Goal: Transaction & Acquisition: Book appointment/travel/reservation

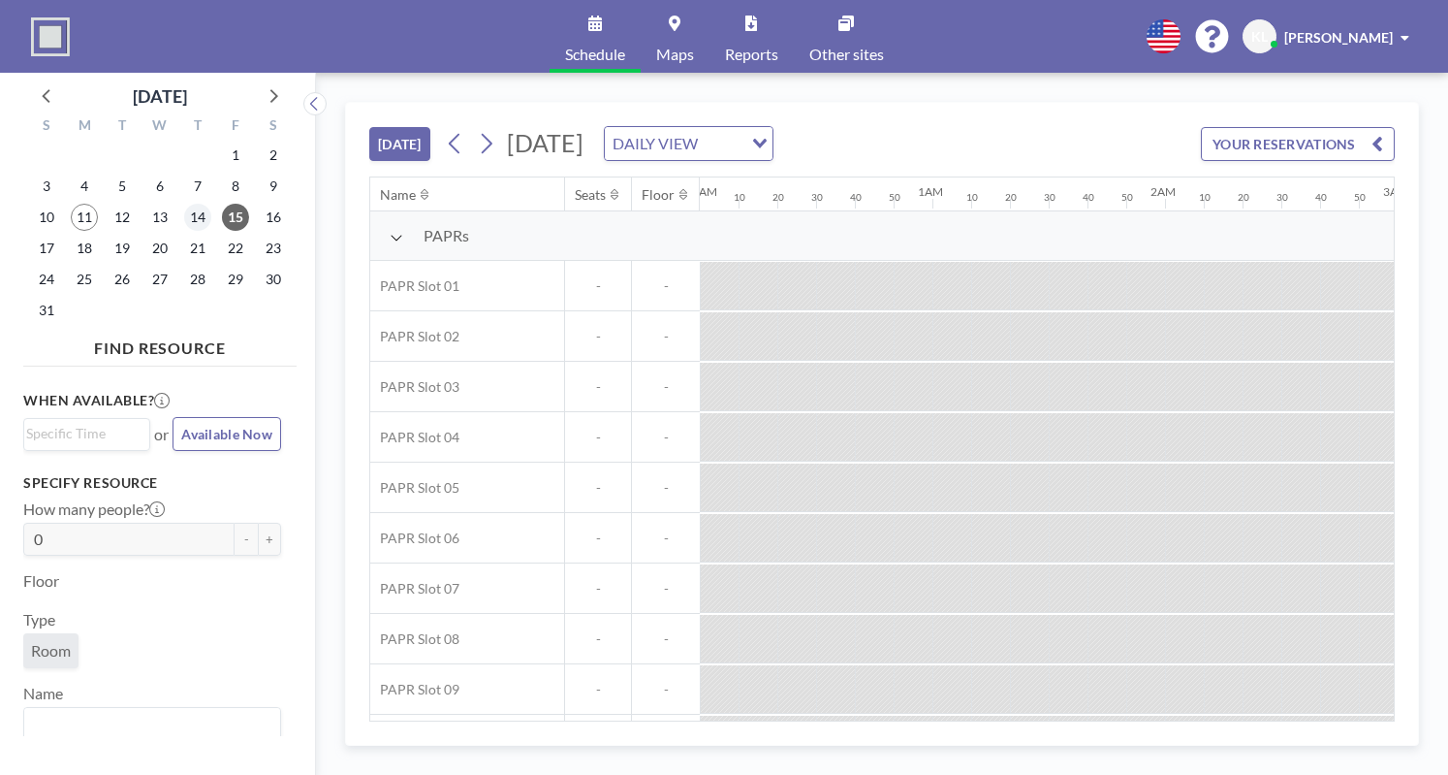
click at [207, 214] on span "14" at bounding box center [197, 217] width 27 height 27
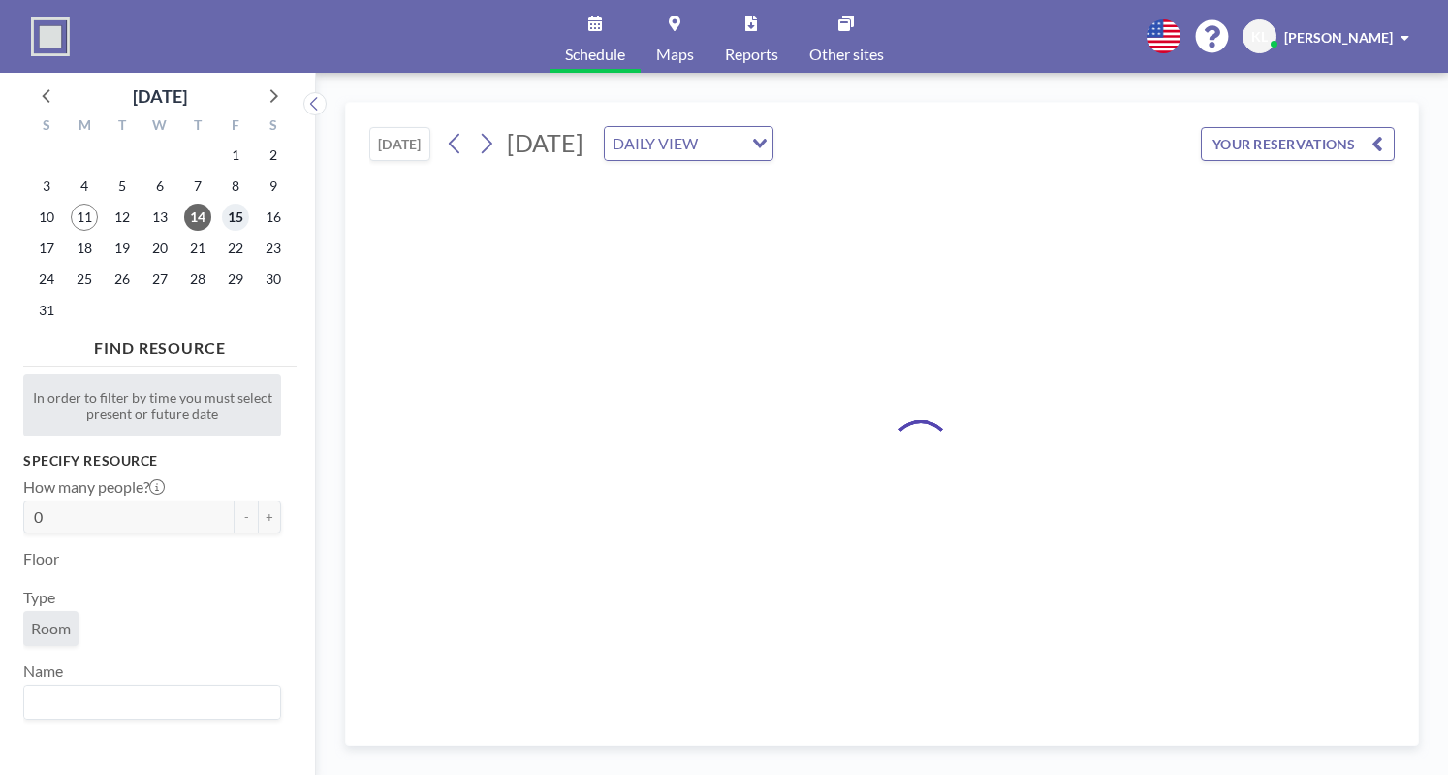
click at [233, 216] on span "15" at bounding box center [235, 217] width 27 height 27
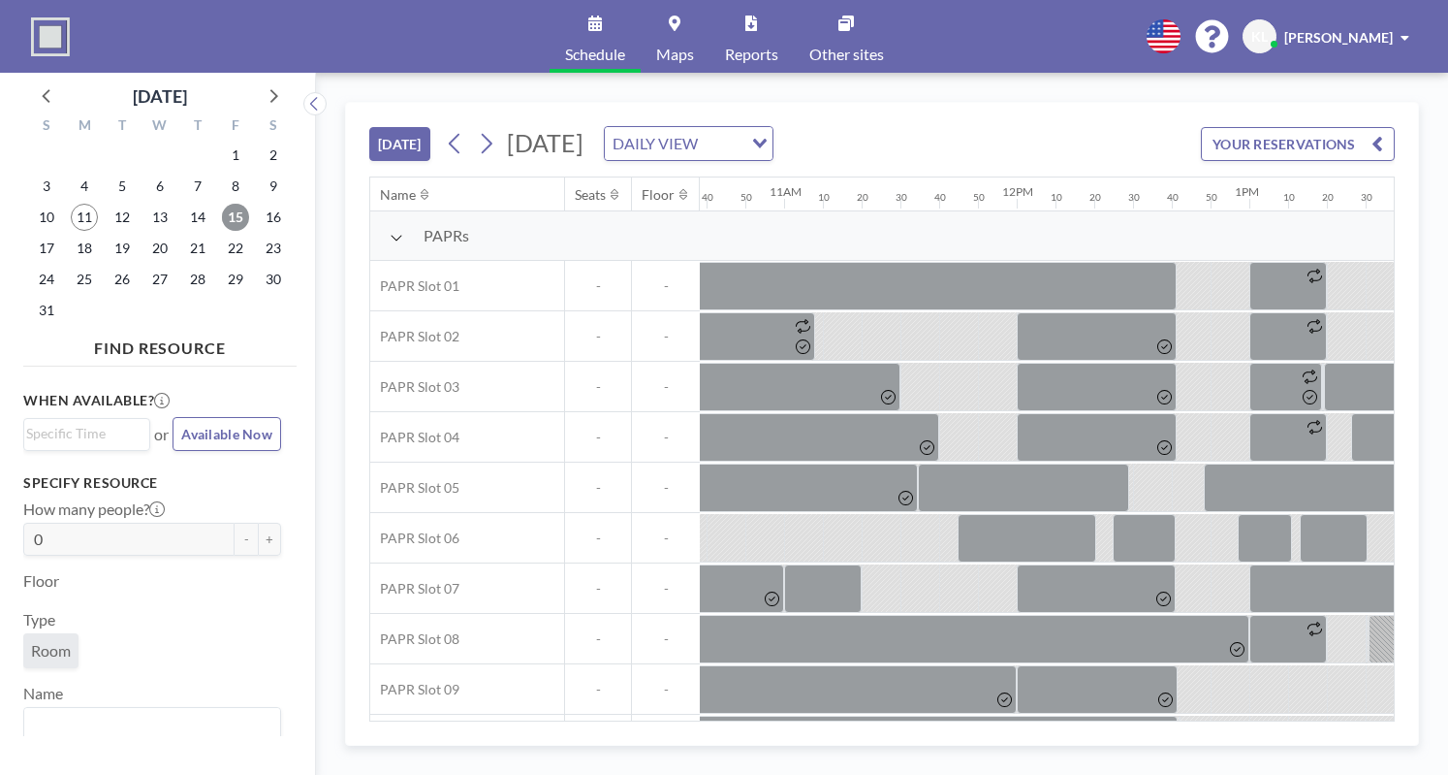
scroll to position [0, 2487]
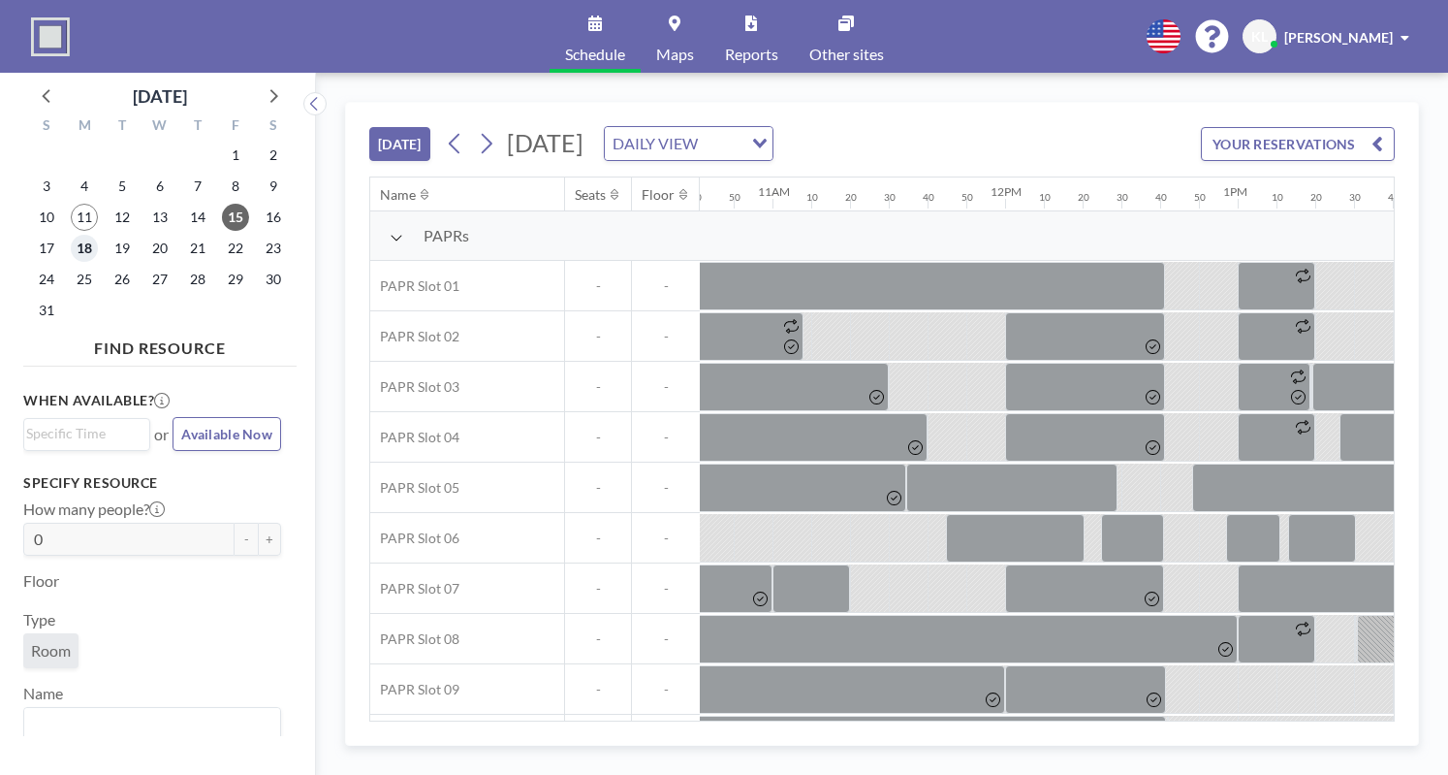
click at [91, 243] on span "18" at bounding box center [84, 248] width 27 height 27
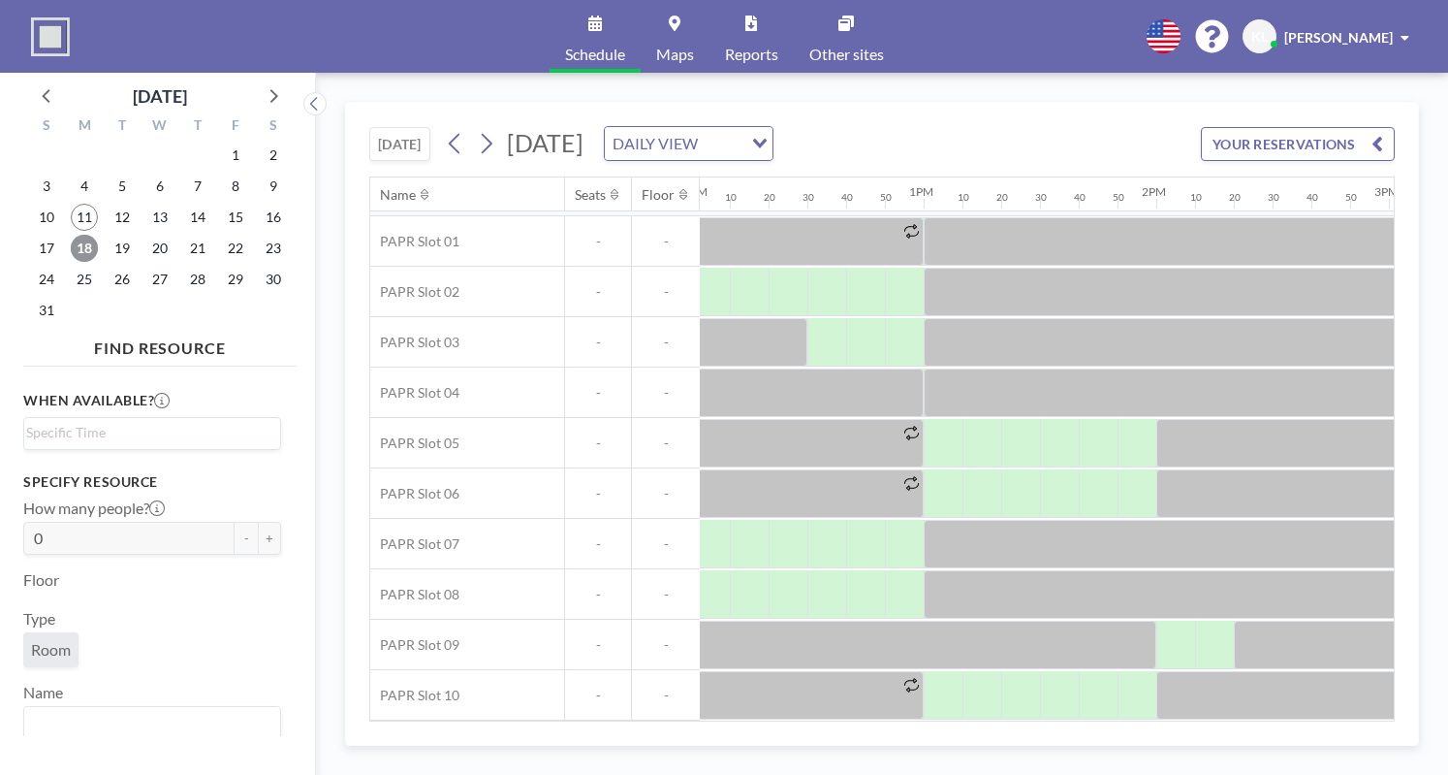
scroll to position [50, 2828]
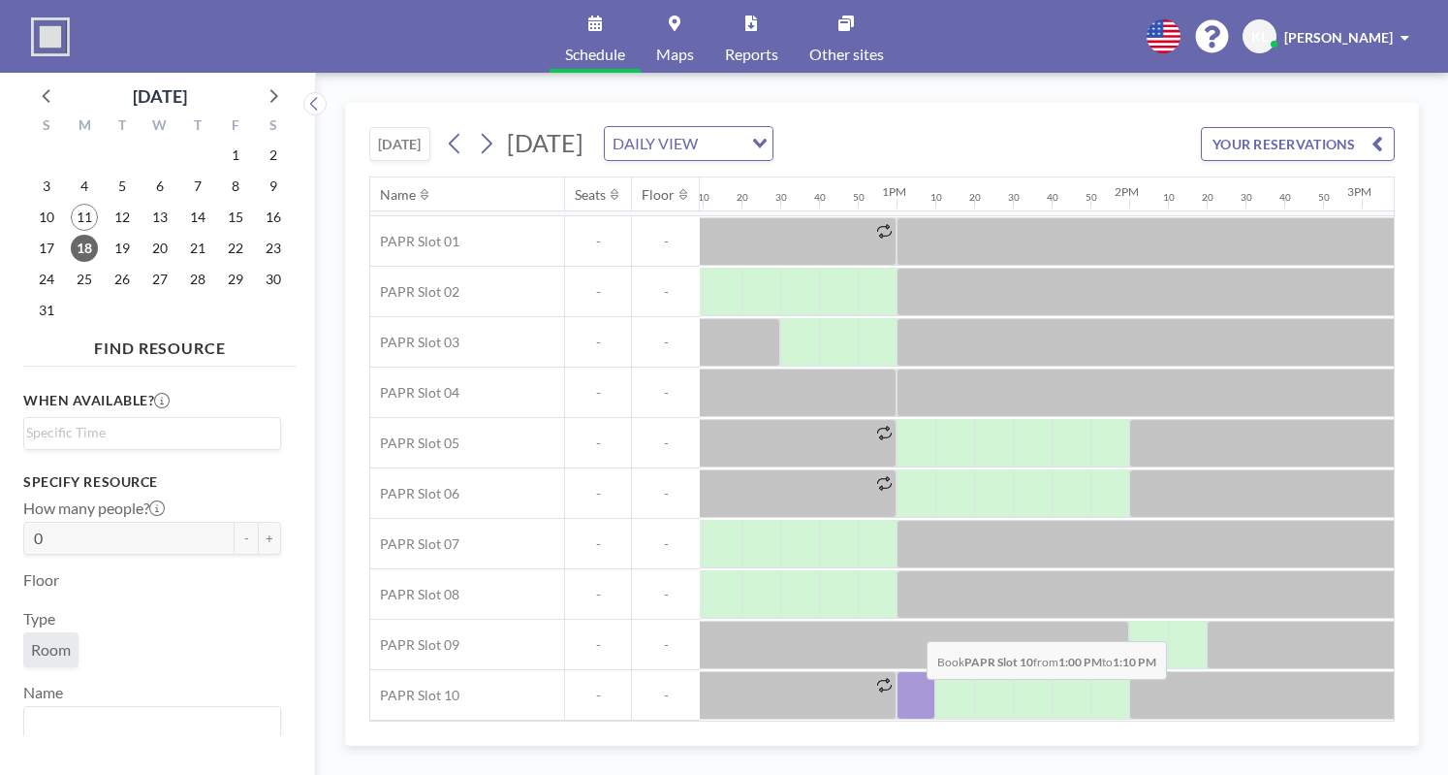
click at [911, 691] on div at bounding box center [916, 695] width 39 height 48
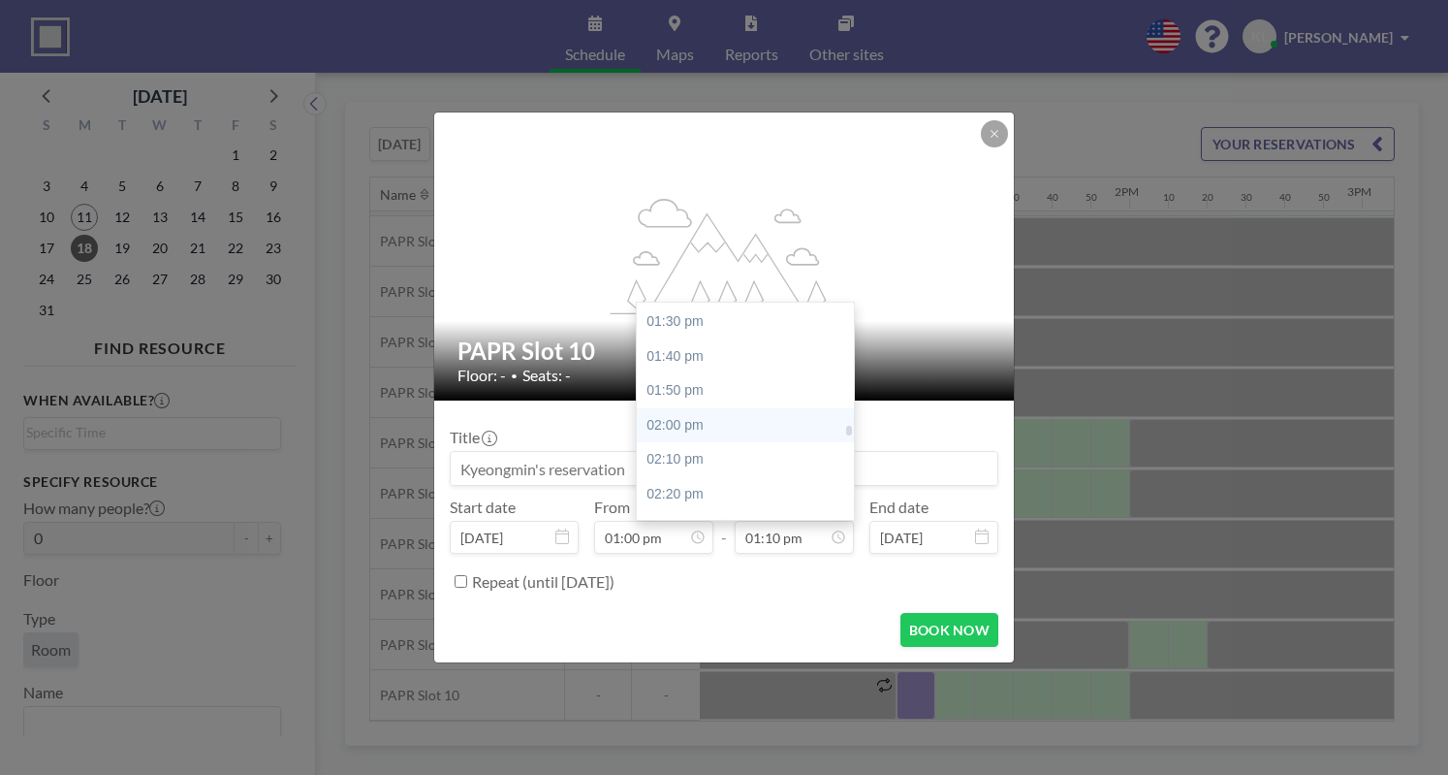
scroll to position [2823, 0]
click at [699, 400] on div "02:00 pm" at bounding box center [750, 395] width 227 height 35
type input "02:00 pm"
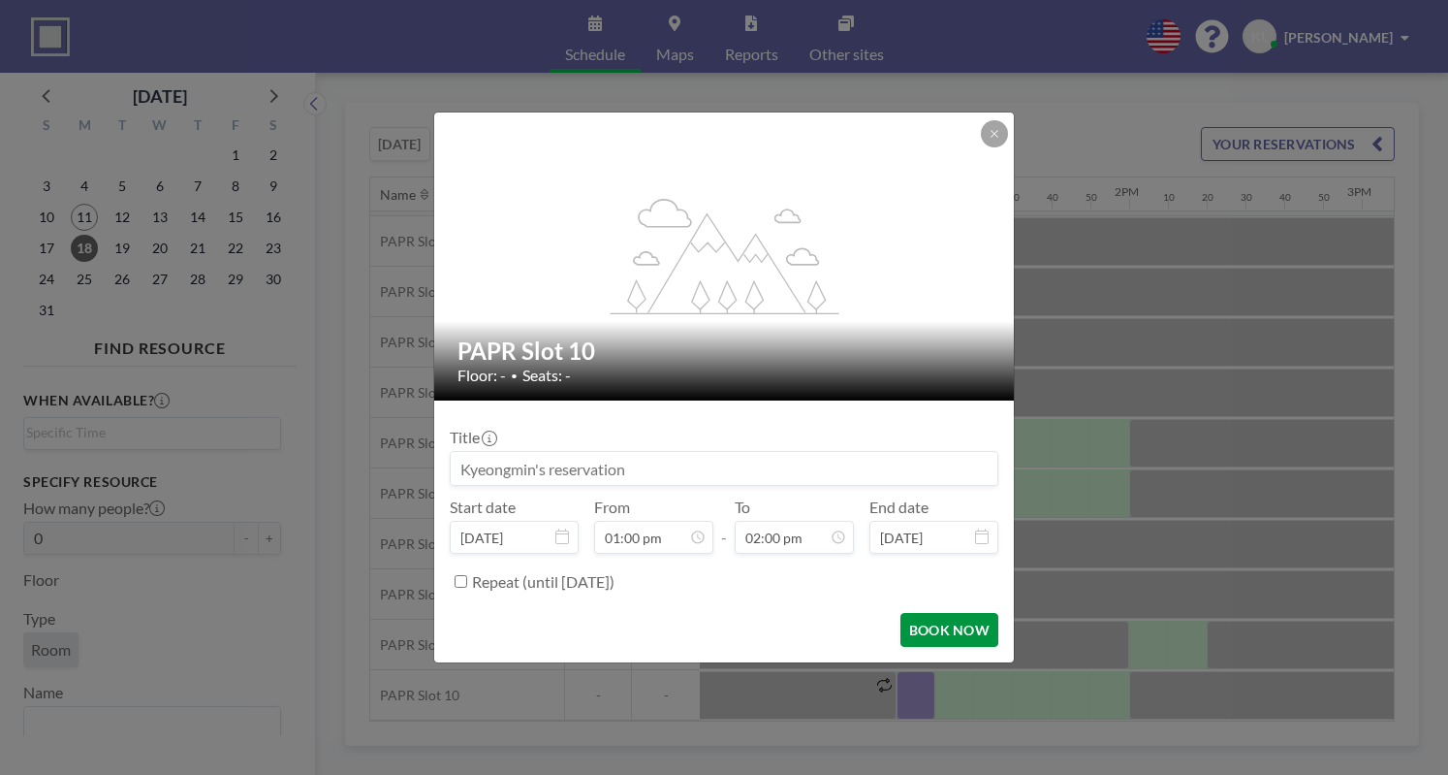
click at [964, 633] on button "BOOK NOW" at bounding box center [950, 630] width 98 height 34
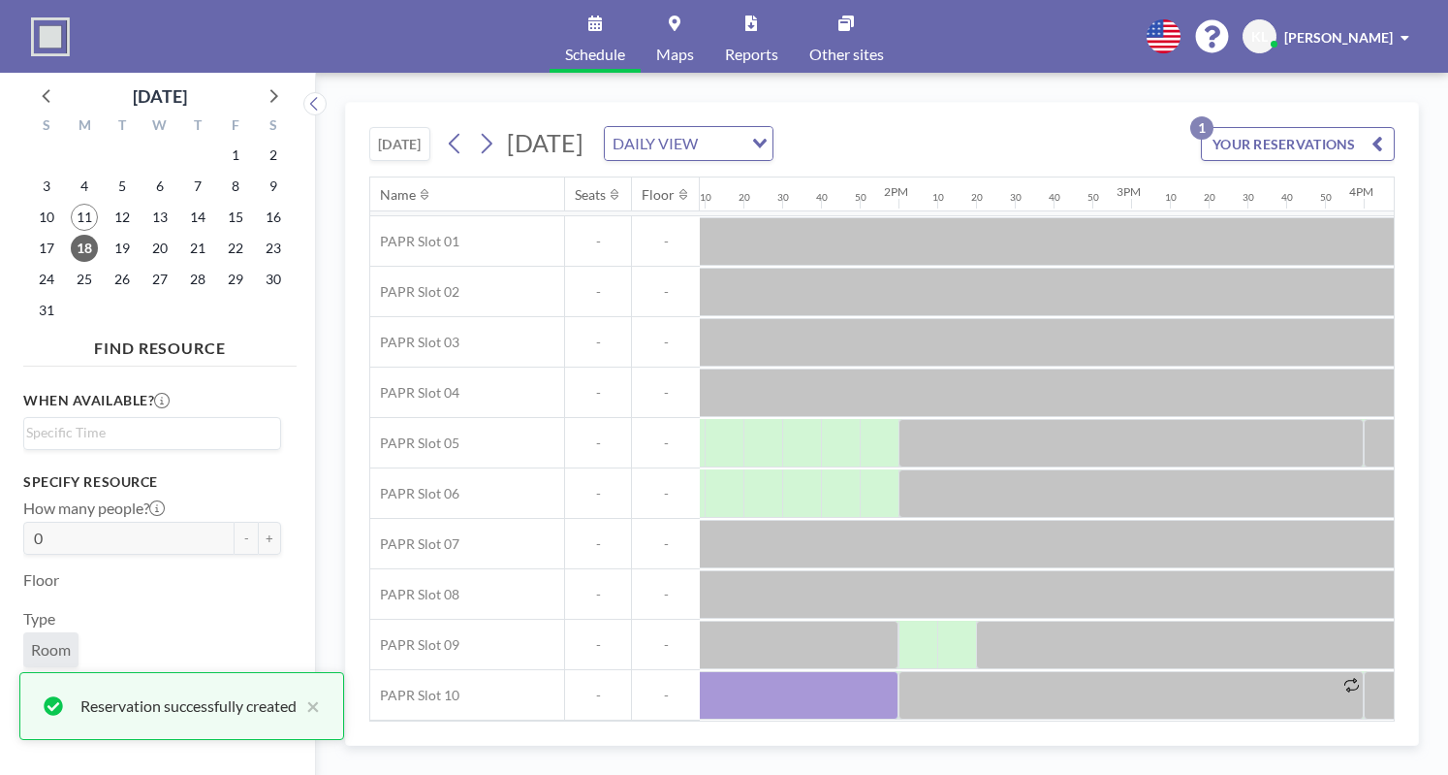
scroll to position [50, 3055]
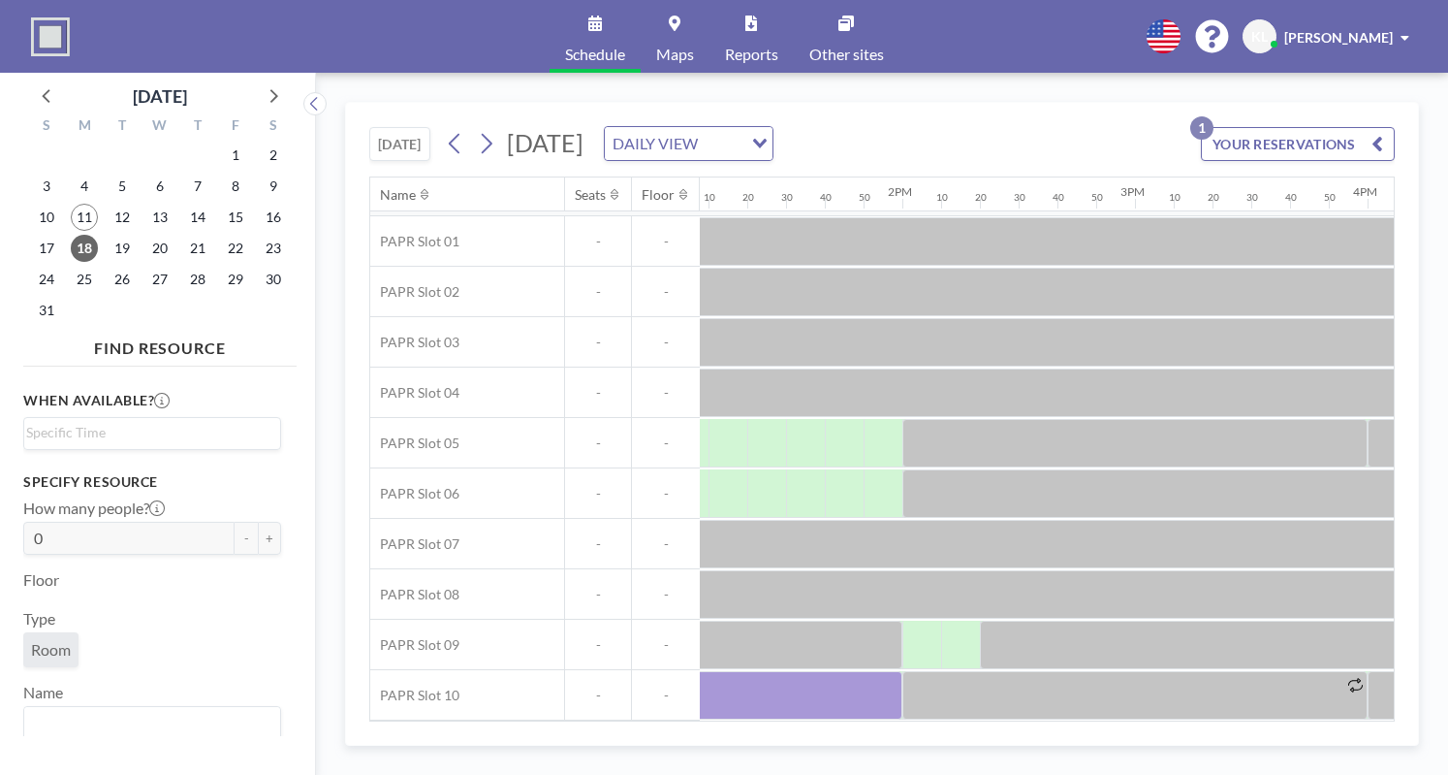
drag, startPoint x: 956, startPoint y: 722, endPoint x: 933, endPoint y: 711, distance: 26.0
click at [933, 711] on div "[DATE] [DATE] DAILY VIEW Loading... YOUR RESERVATIONS 1 Name Seats Floor 12AM 1…" at bounding box center [882, 424] width 1074 height 644
drag, startPoint x: 935, startPoint y: 724, endPoint x: 918, endPoint y: 715, distance: 19.5
click at [918, 715] on div "[DATE] [DATE] DAILY VIEW Loading... YOUR RESERVATIONS 1 Name Seats Floor 12AM 1…" at bounding box center [882, 424] width 1074 height 644
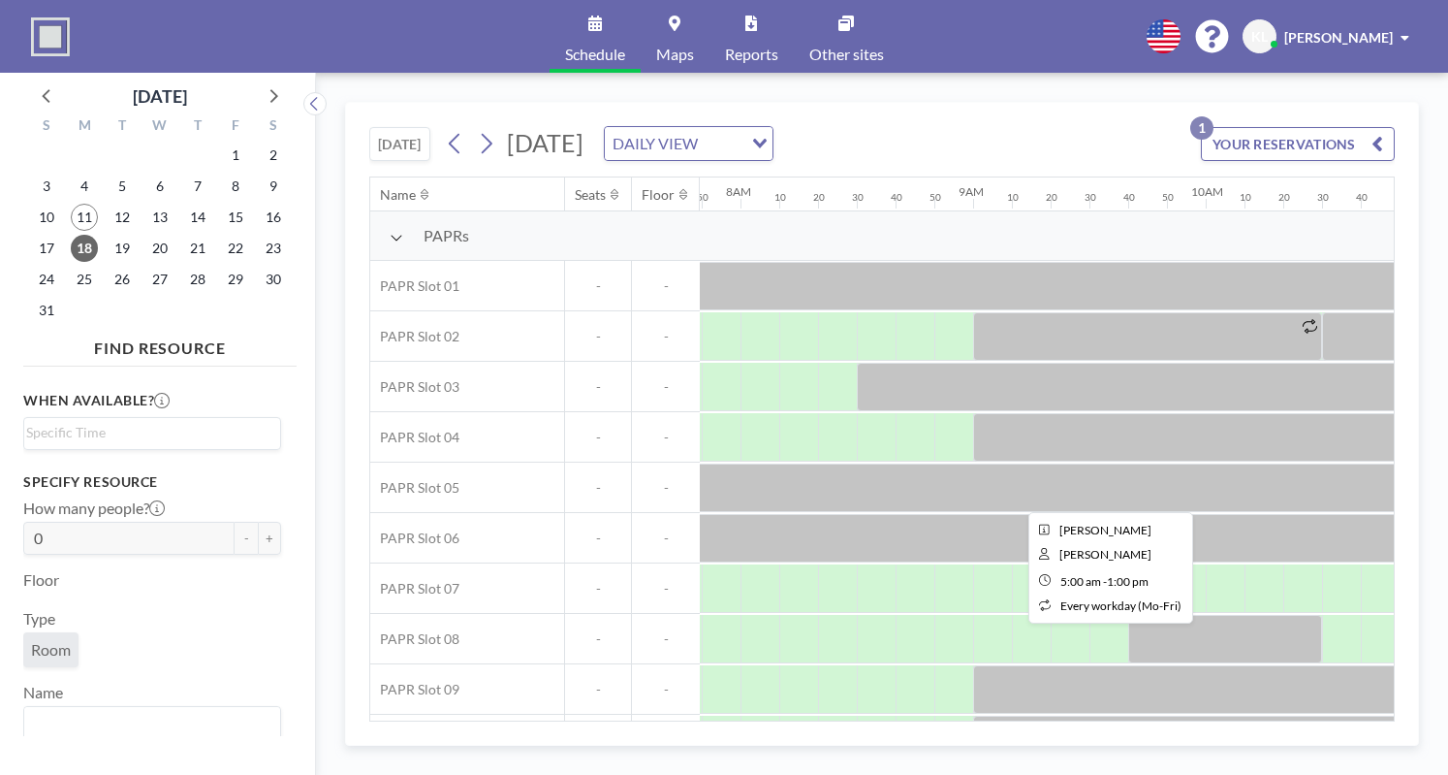
scroll to position [0, 1822]
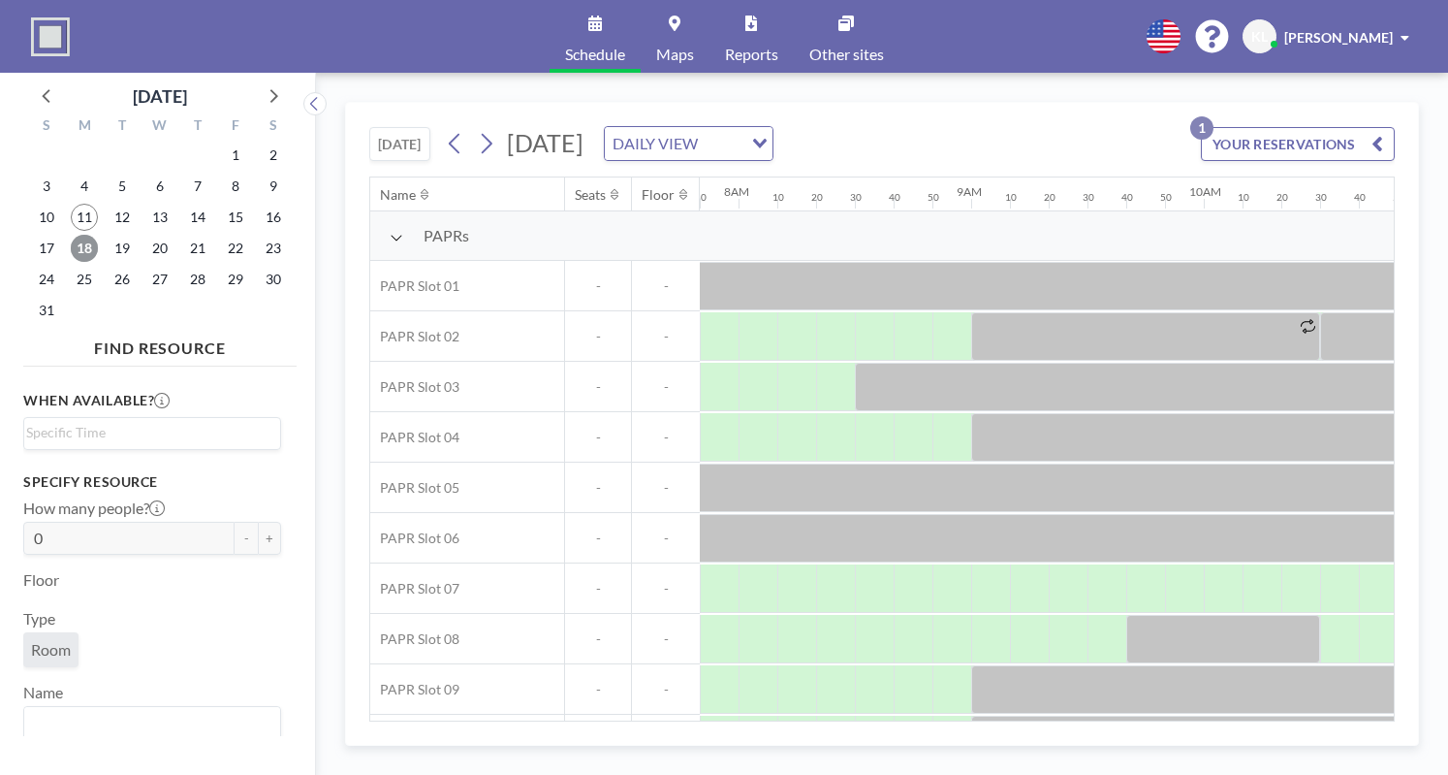
click at [85, 253] on span "18" at bounding box center [84, 248] width 27 height 27
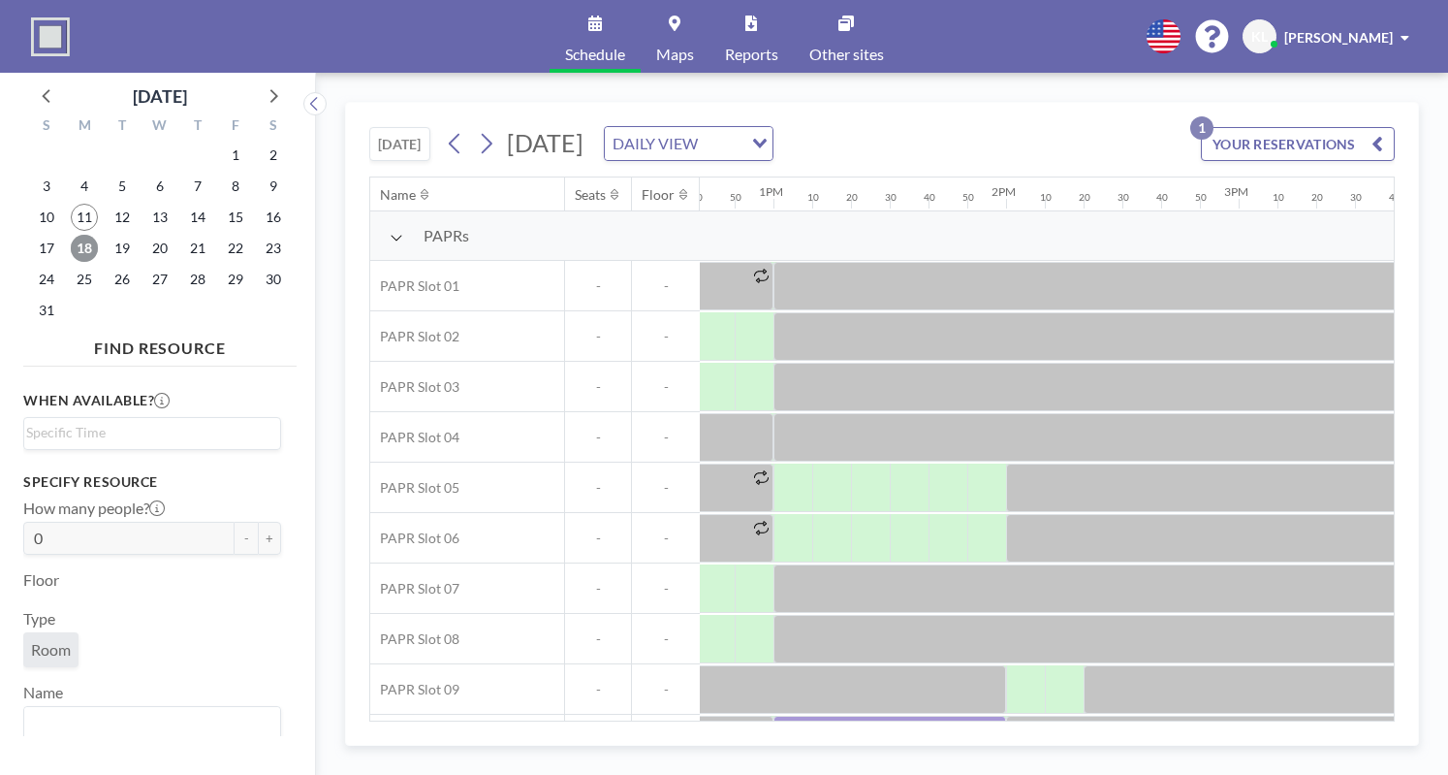
scroll to position [0, 2724]
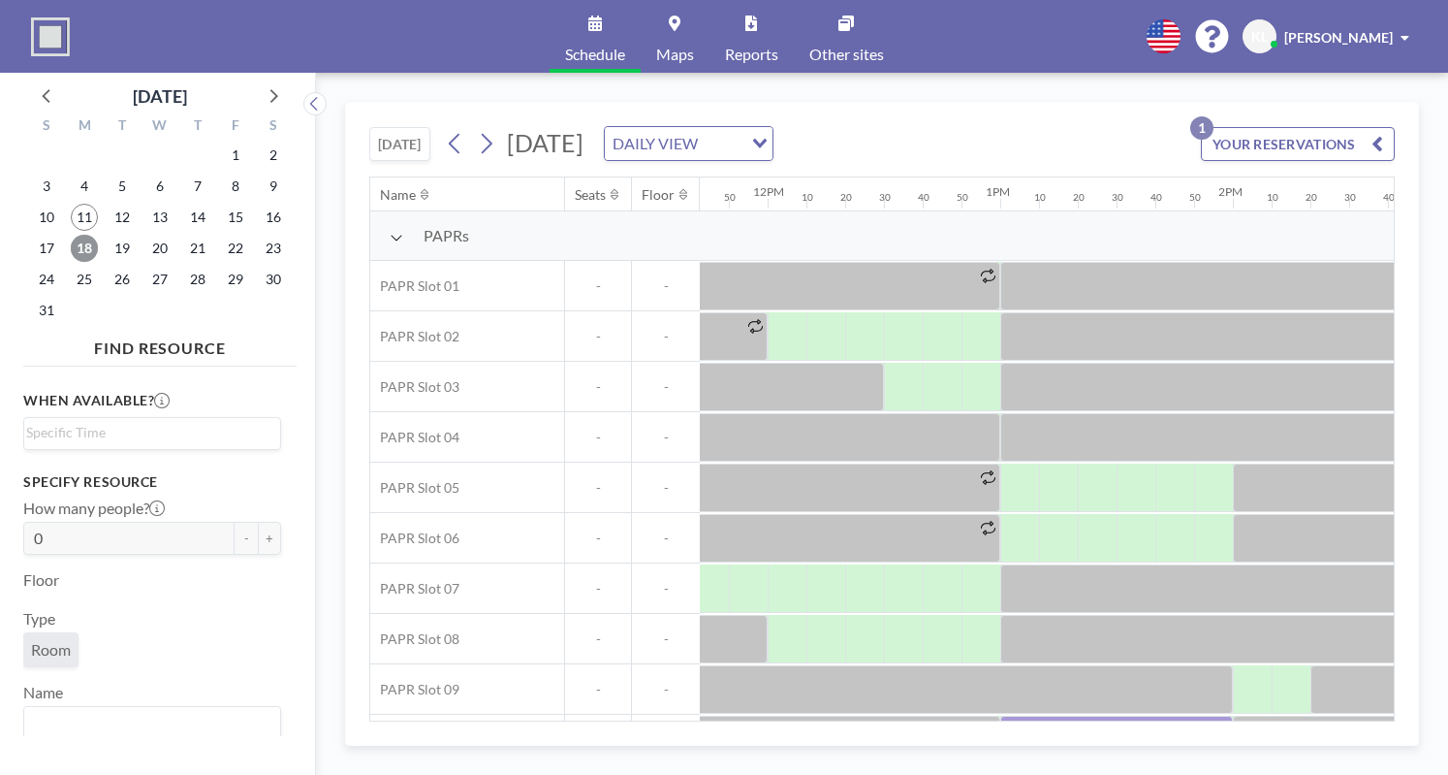
click at [77, 245] on span "18" at bounding box center [84, 248] width 27 height 27
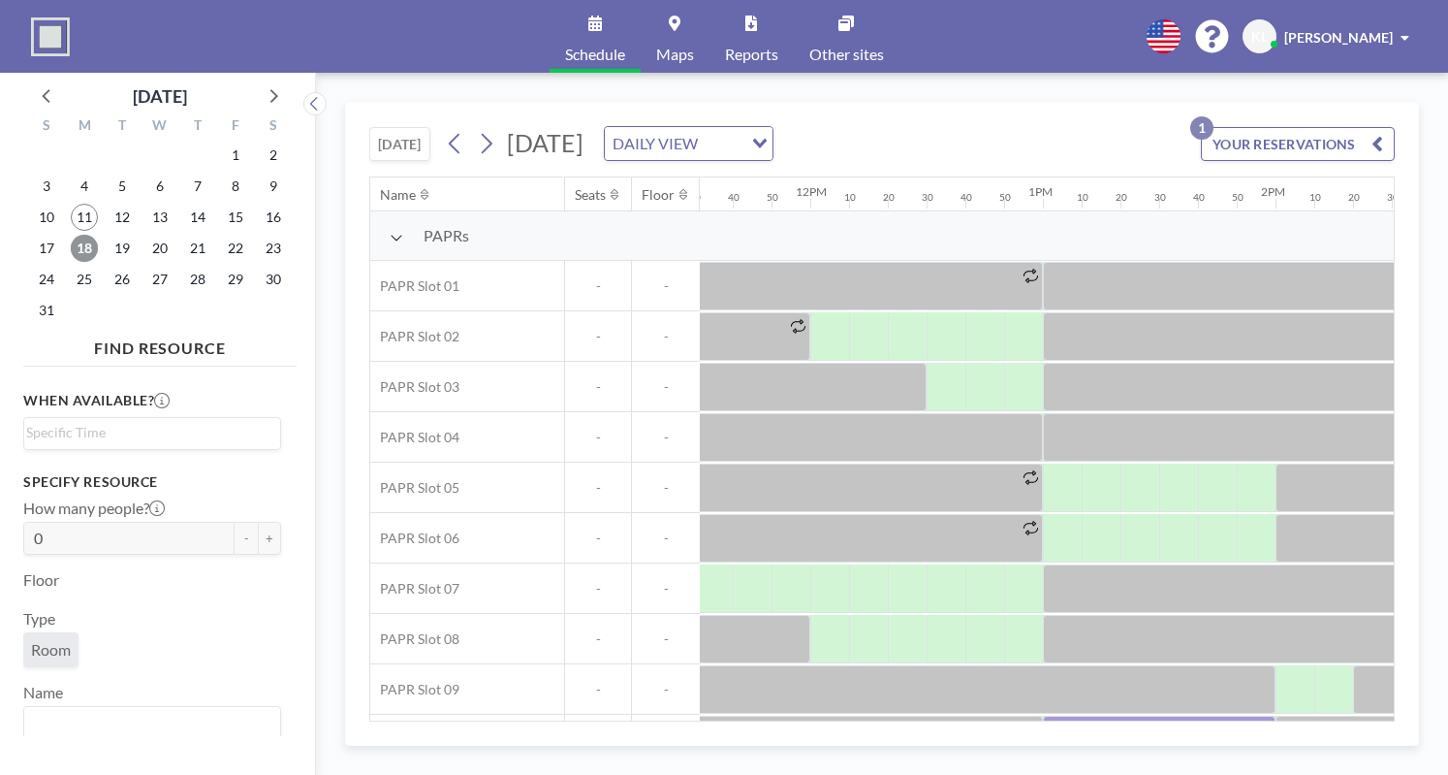
scroll to position [0, 2716]
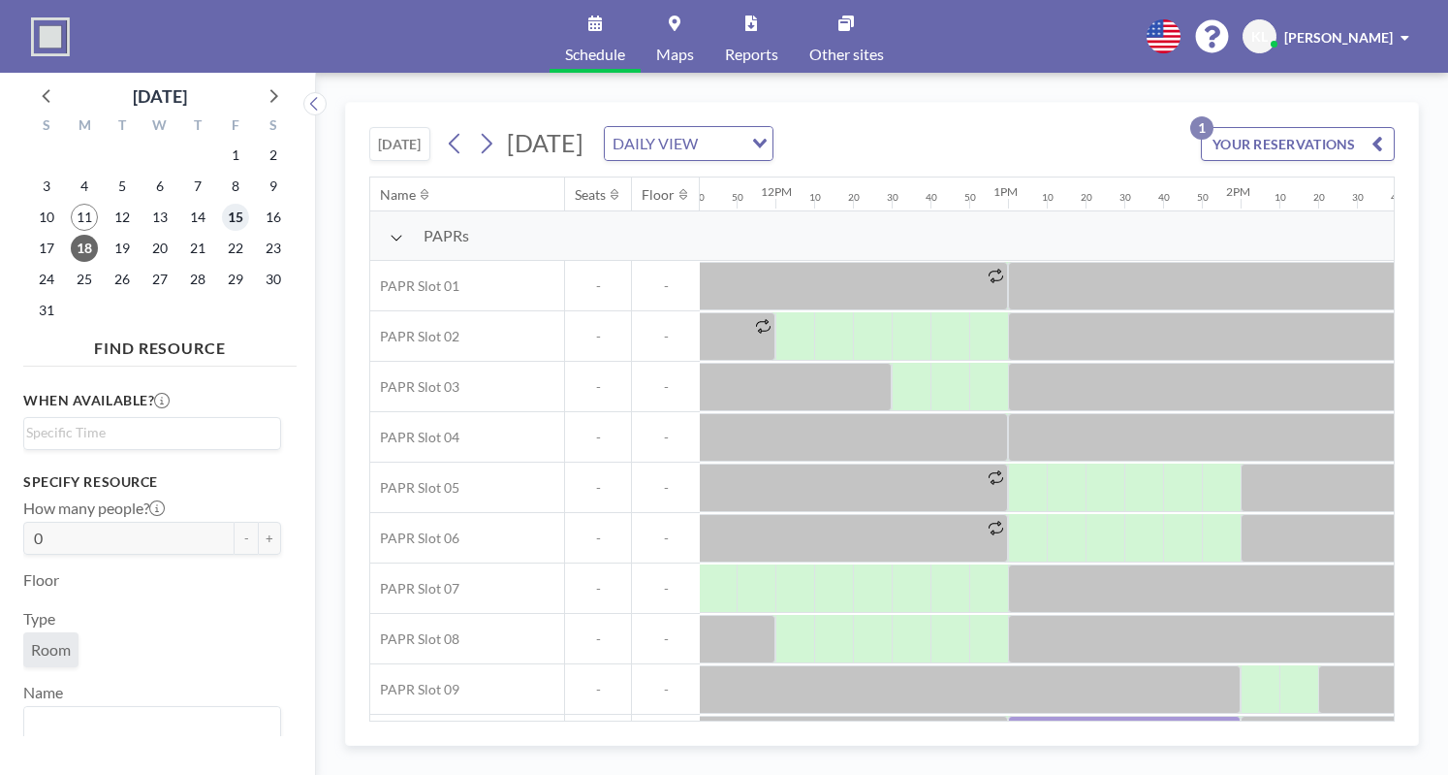
click at [238, 230] on span "15" at bounding box center [235, 217] width 27 height 27
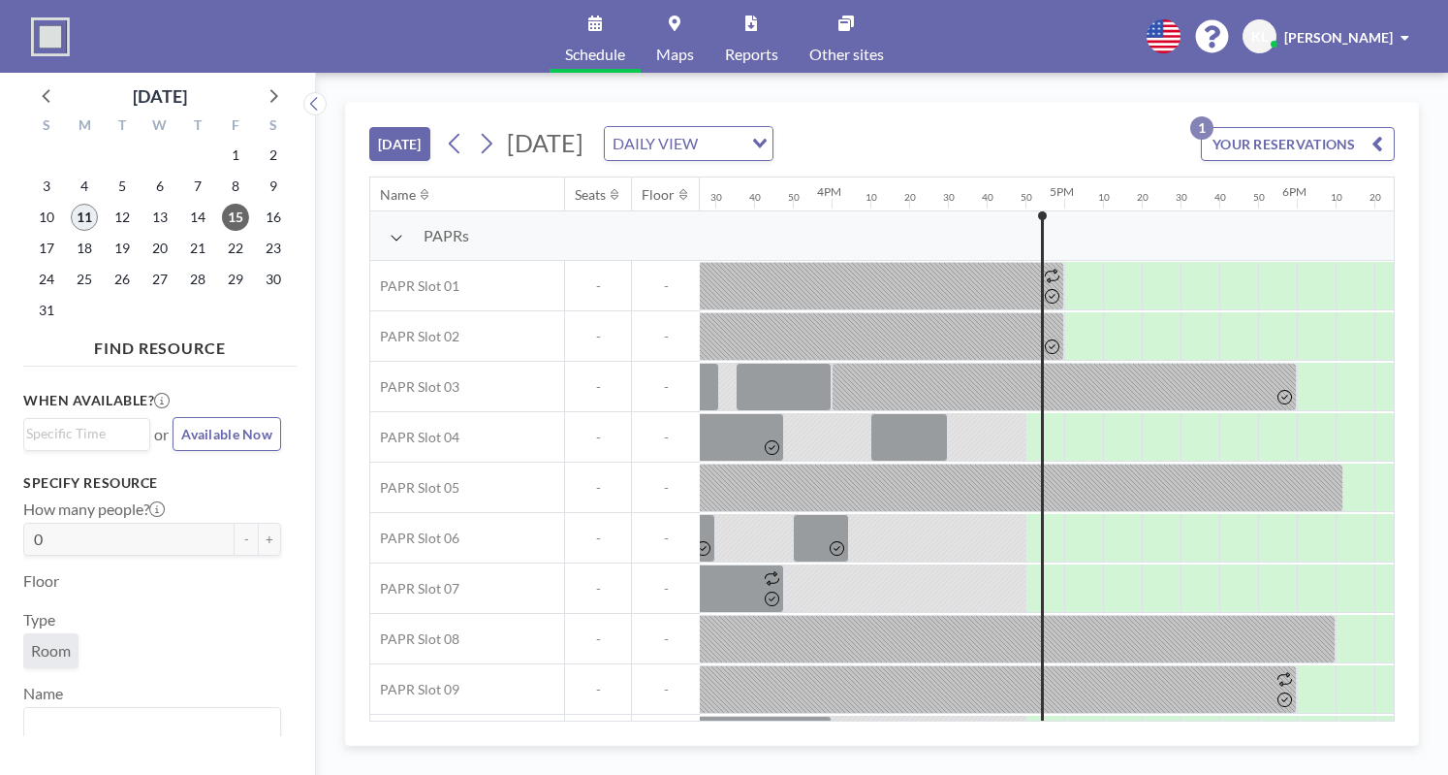
click at [89, 215] on span "11" at bounding box center [84, 217] width 27 height 27
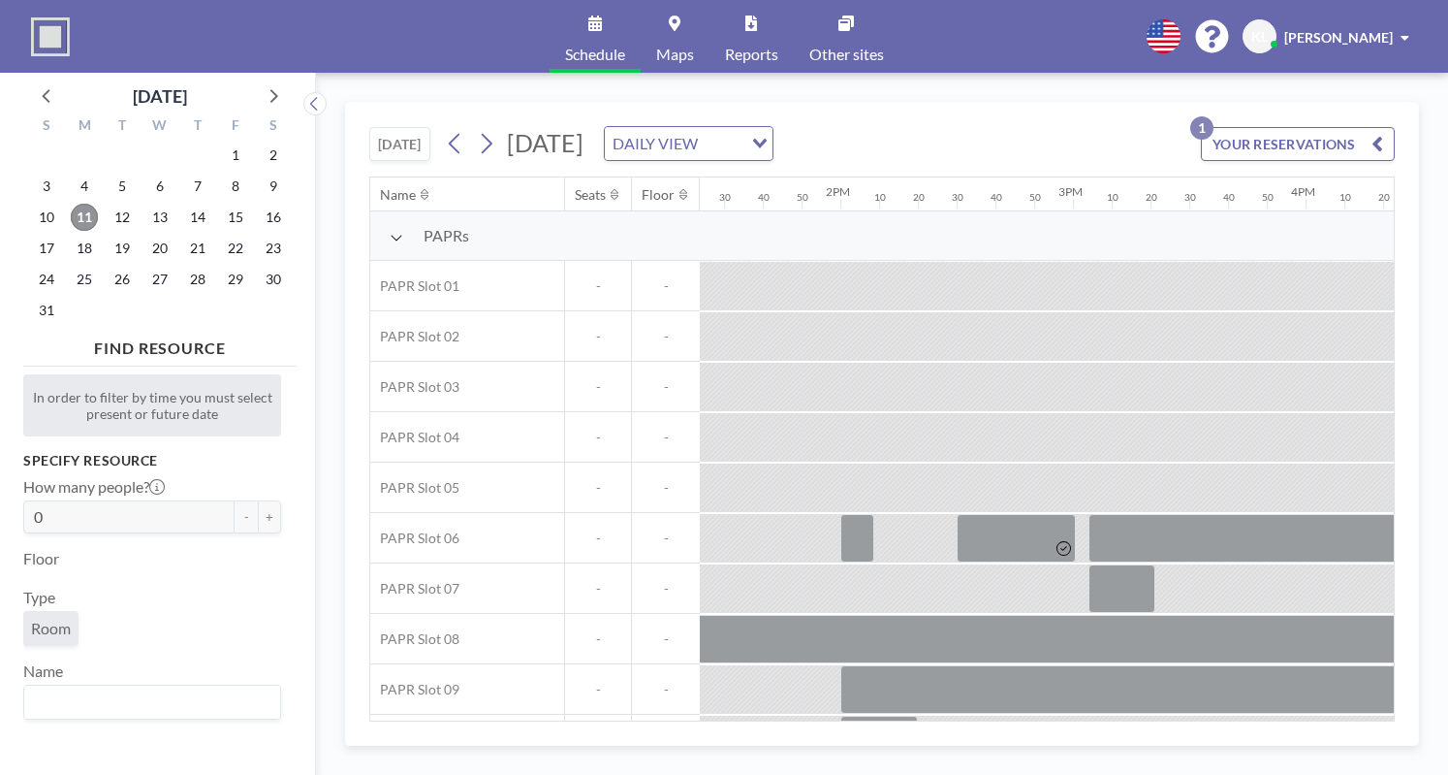
scroll to position [0, 3144]
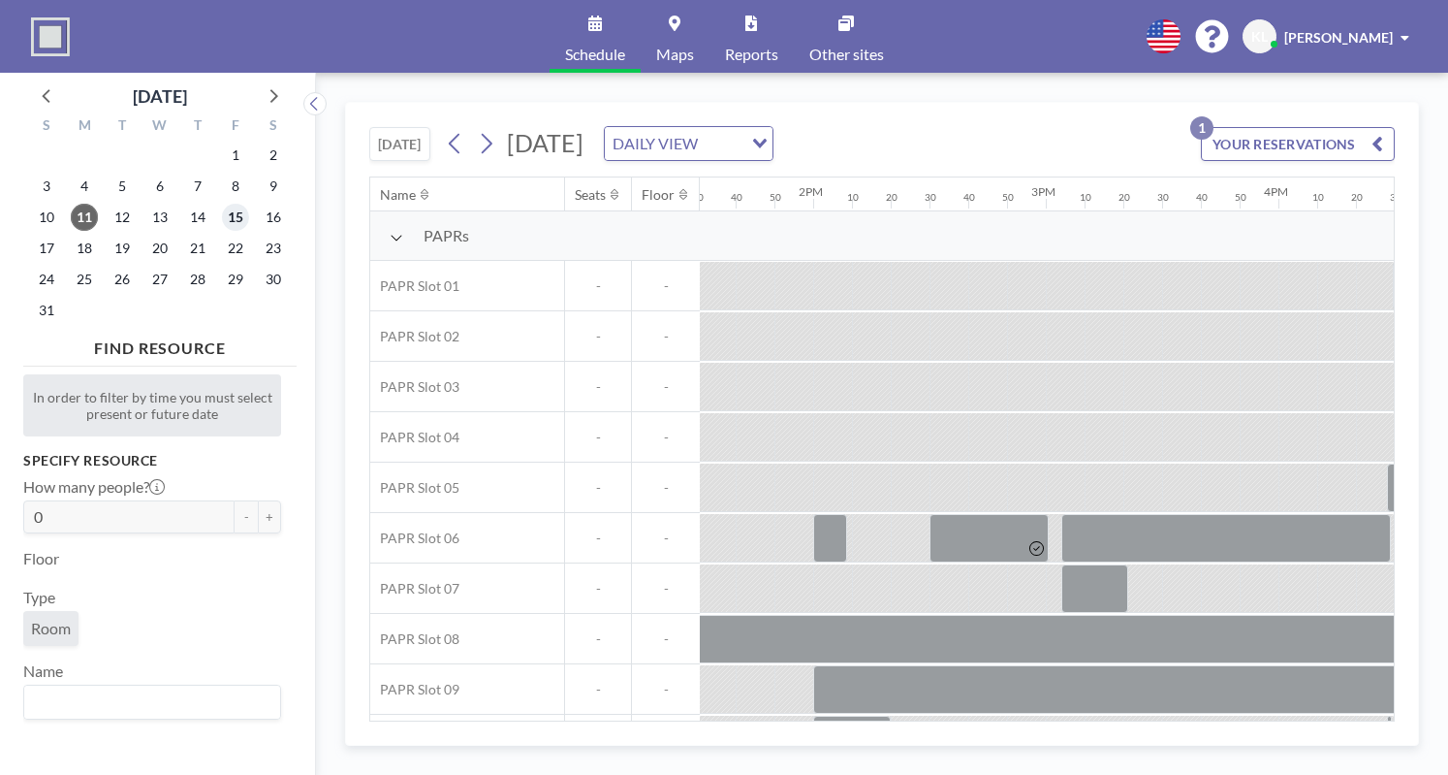
click at [234, 223] on span "15" at bounding box center [235, 217] width 27 height 27
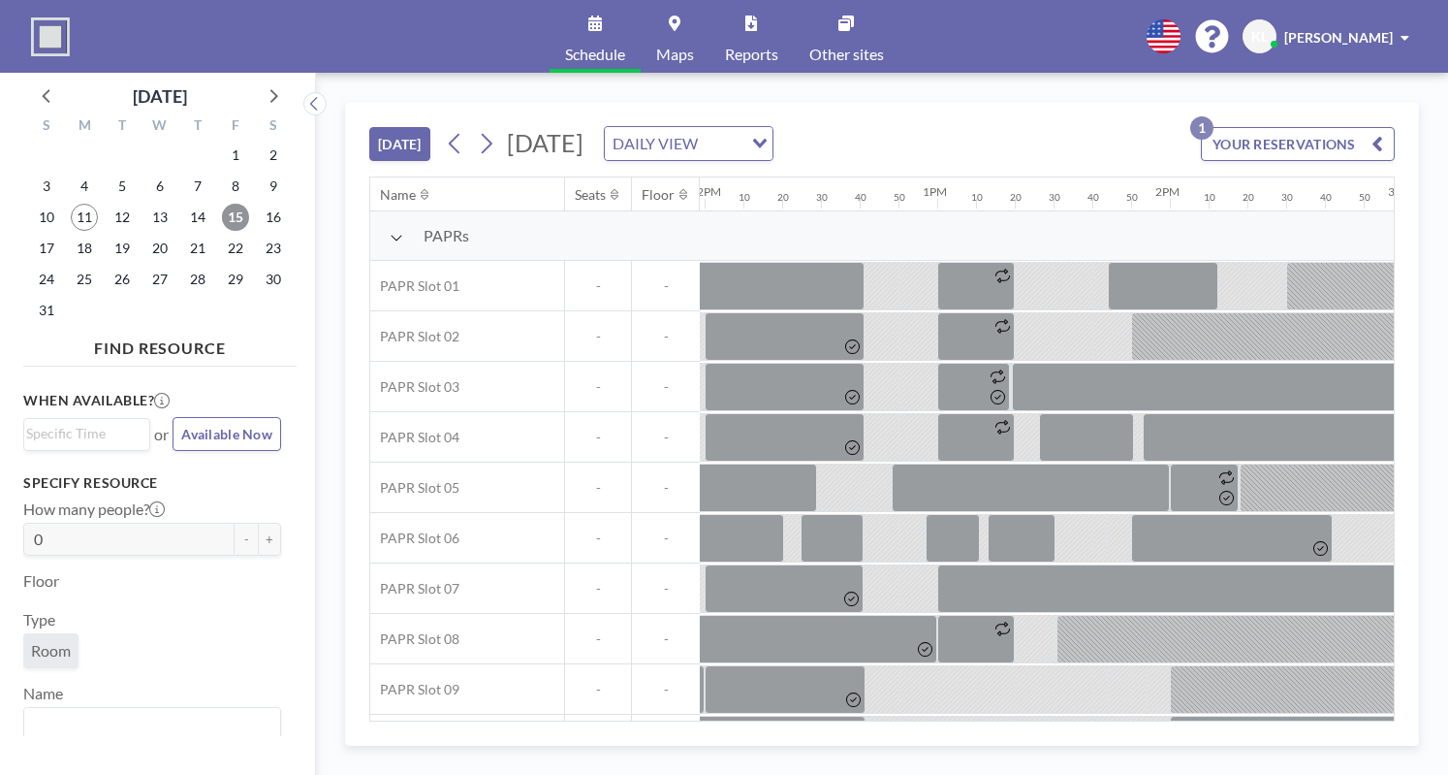
scroll to position [0, 2779]
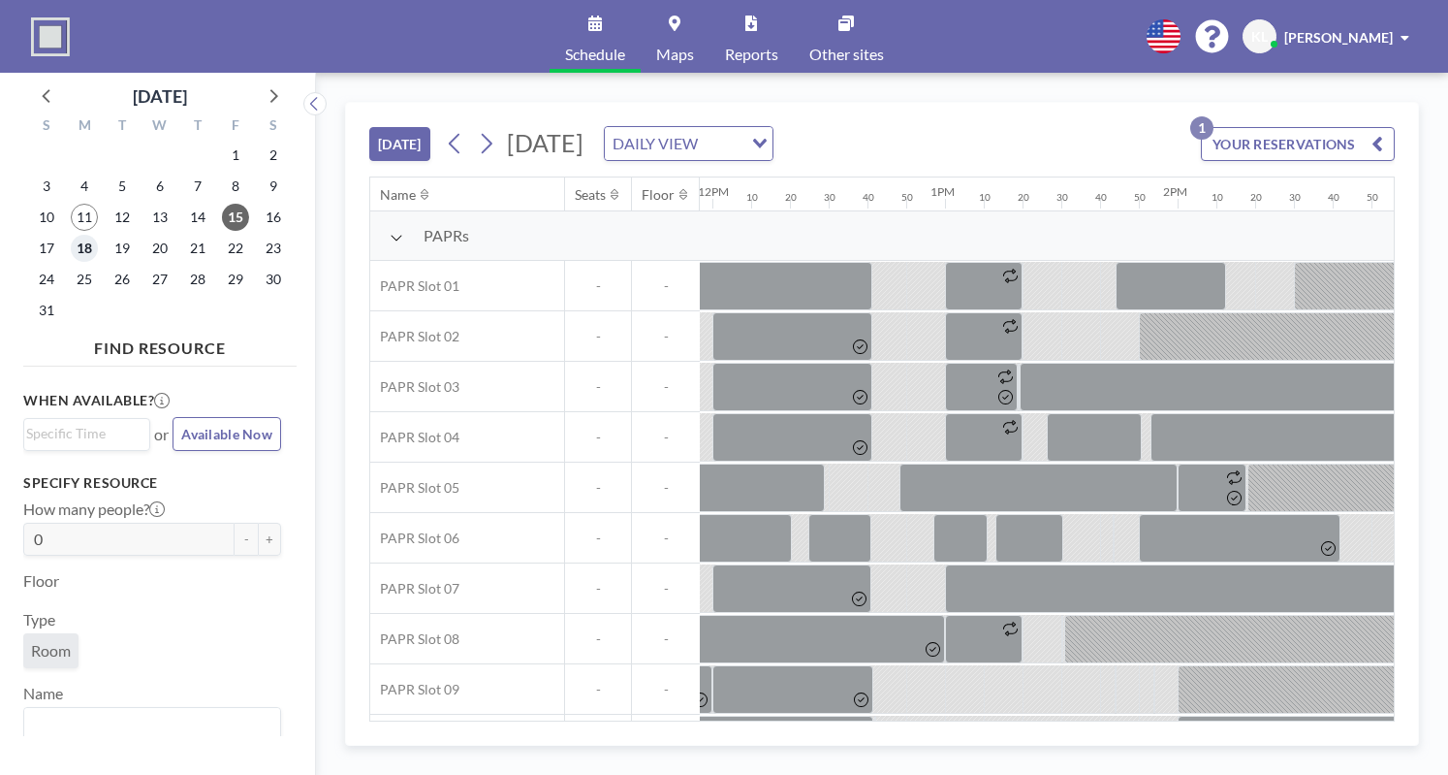
click at [85, 251] on span "18" at bounding box center [84, 248] width 27 height 27
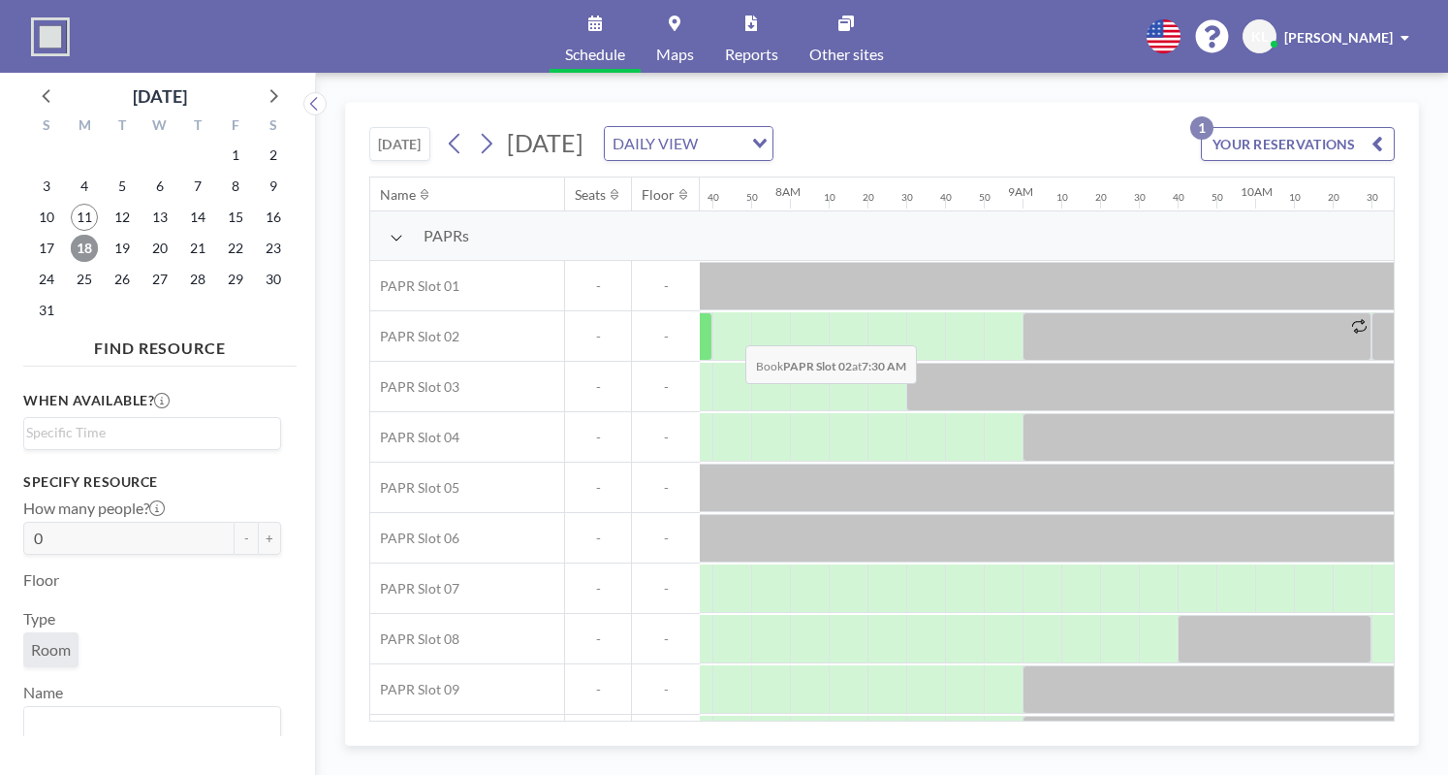
scroll to position [0, 1822]
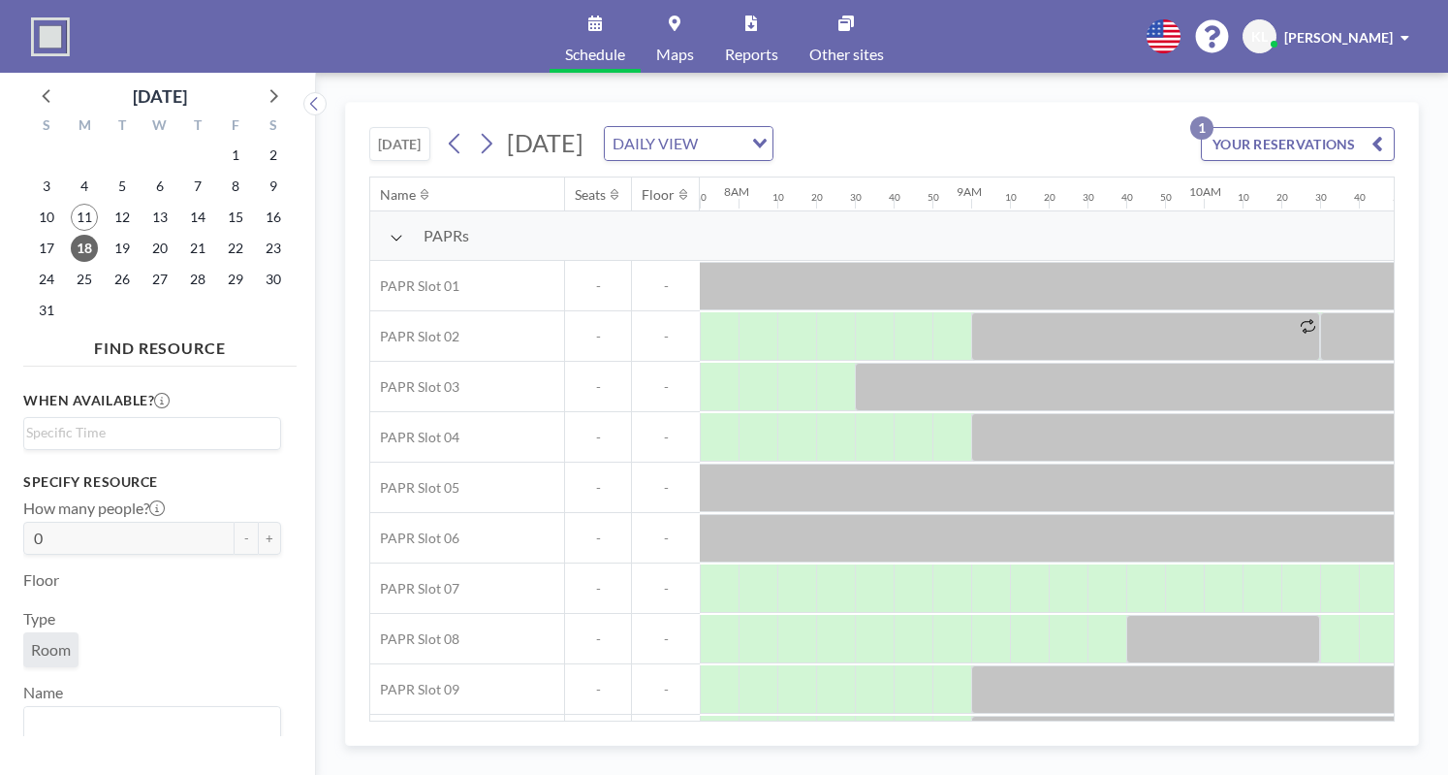
click at [760, 734] on div "[DATE] [DATE] DAILY VIEW Loading... YOUR RESERVATIONS 1 Name Seats Floor 12AM 1…" at bounding box center [882, 424] width 1074 height 644
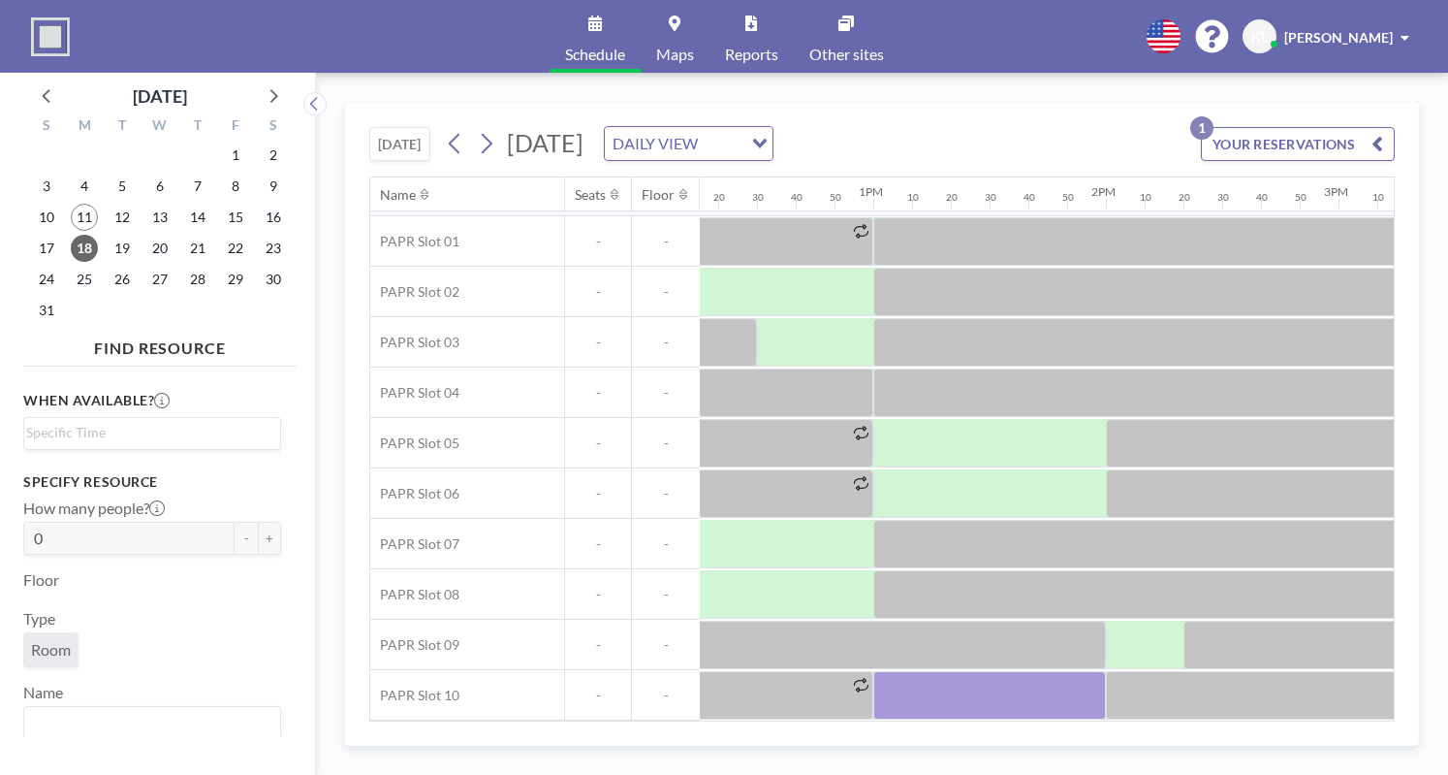
scroll to position [50, 2928]
